Goal: Browse casually: Explore the website without a specific task or goal

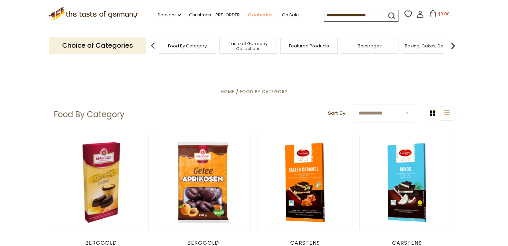
click at [254, 18] on link "Oktoberfest" at bounding box center [261, 14] width 26 height 7
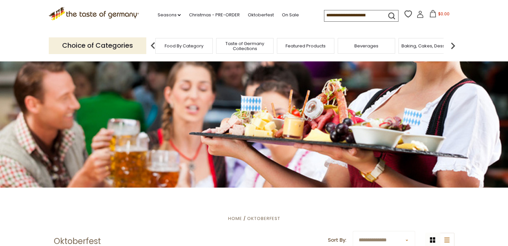
click at [307, 47] on span "Featured Products" at bounding box center [306, 45] width 40 height 5
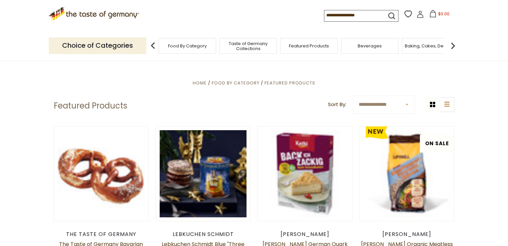
click at [283, 38] on div "Choice of Categories Food By Category Taste of Germany Collections Featured Pro…" at bounding box center [254, 46] width 411 height 30
